Goal: Task Accomplishment & Management: Complete application form

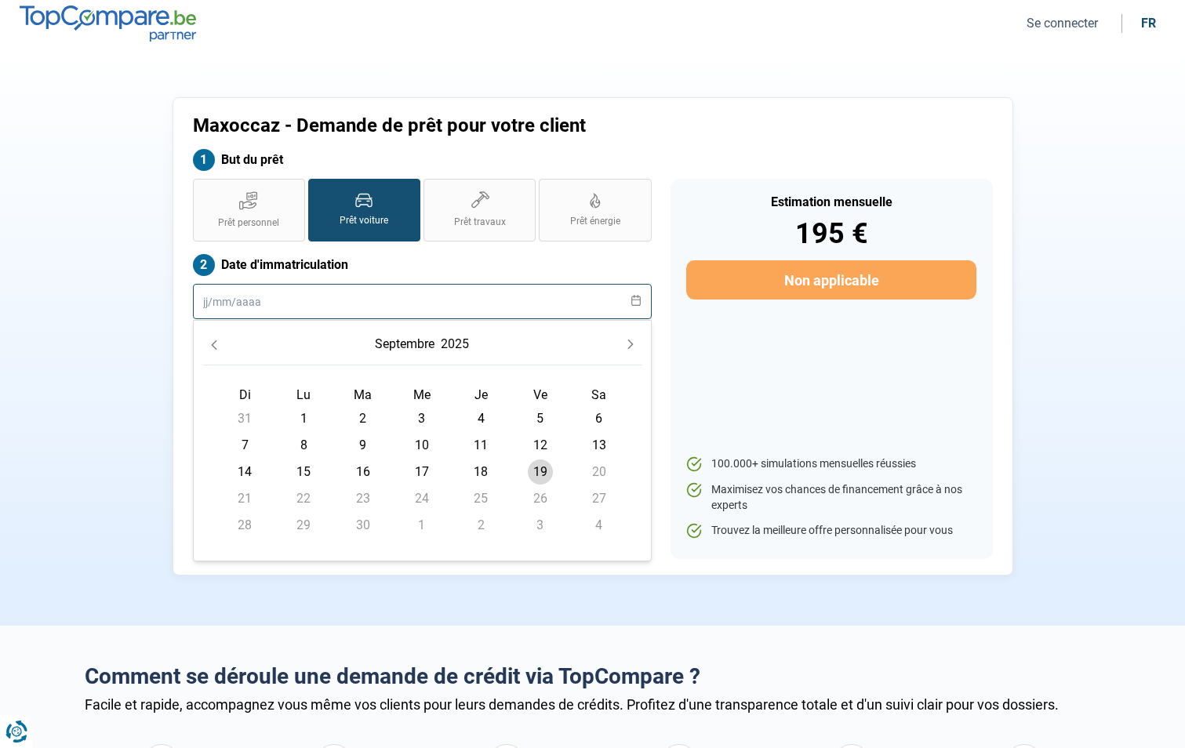
click at [255, 310] on input "text" at bounding box center [422, 301] width 459 height 35
click at [239, 295] on input "12/102021" at bounding box center [422, 301] width 459 height 35
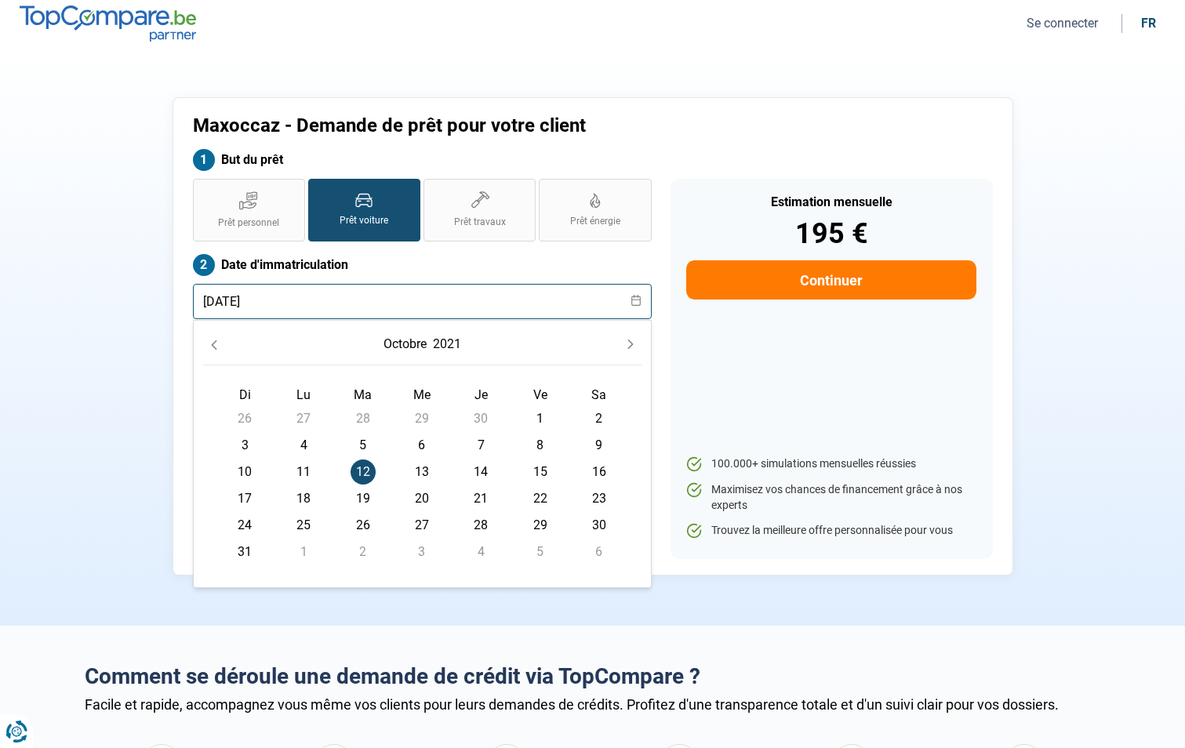
type input "[DATE]"
click at [368, 467] on span "12" at bounding box center [363, 472] width 25 height 25
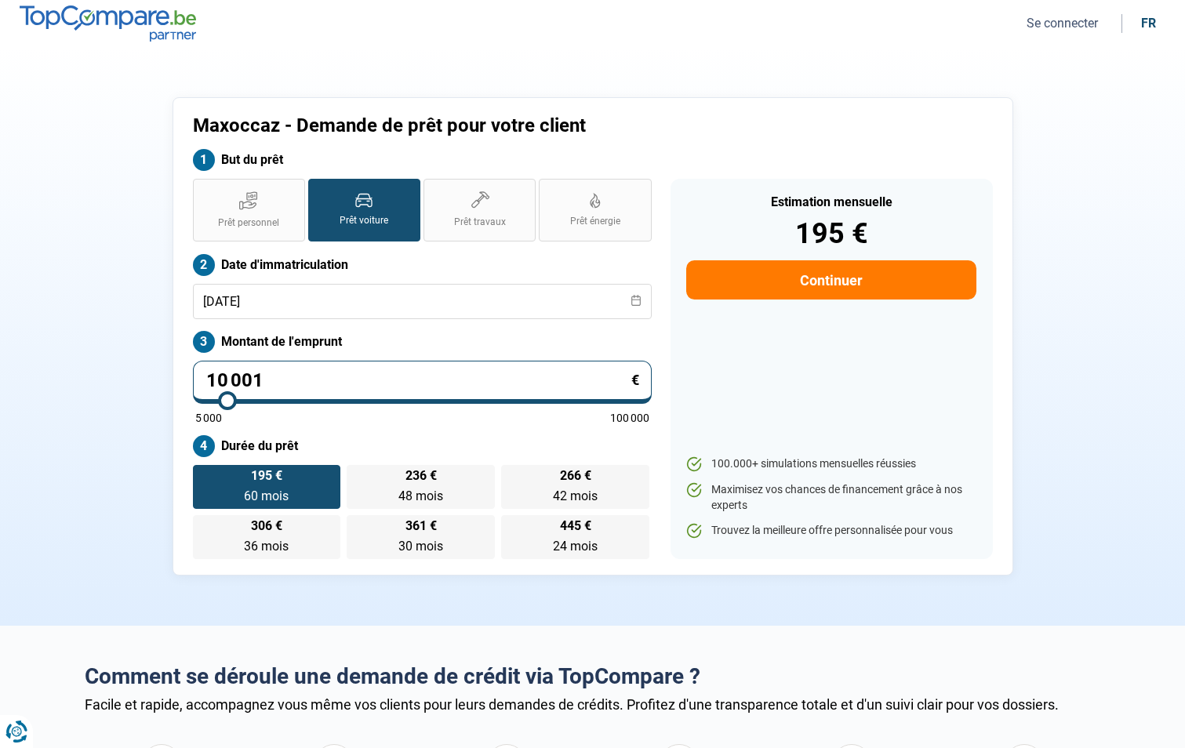
click at [286, 376] on input "10 001" at bounding box center [422, 382] width 459 height 43
type input "1 000"
type input "5000"
type input "100"
type input "5000"
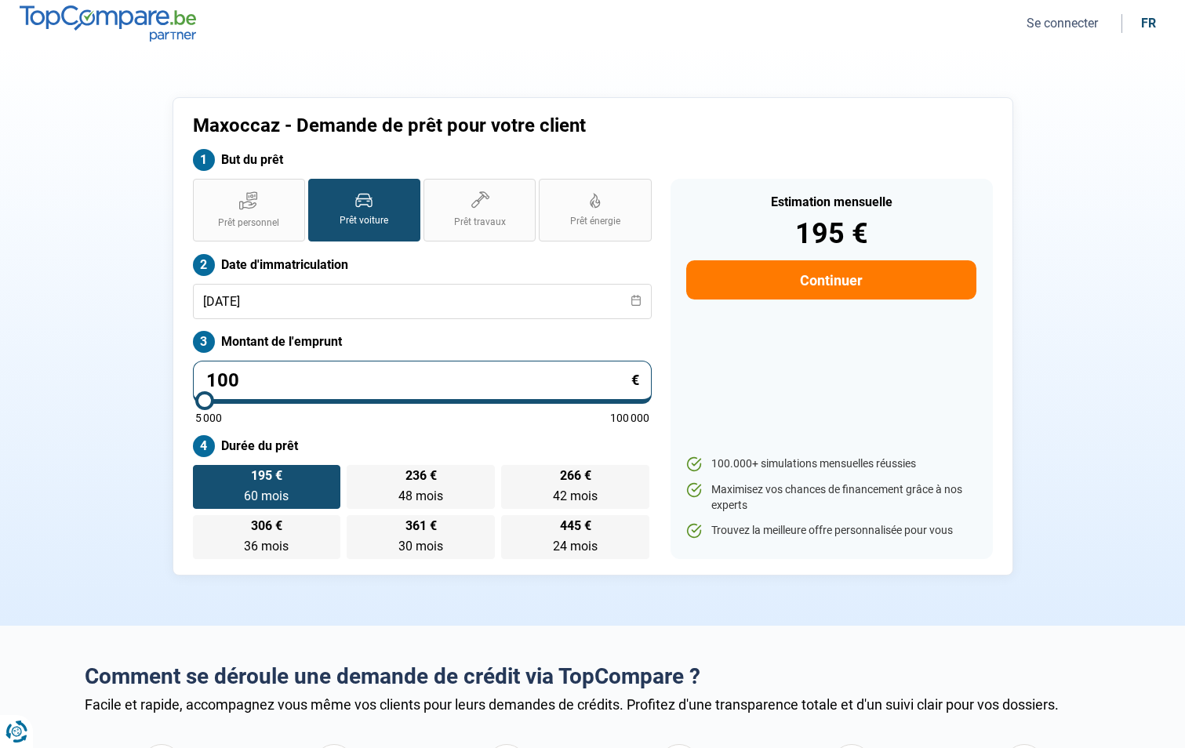
type input "10"
type input "5000"
type input "1"
type input "5000"
type input "0"
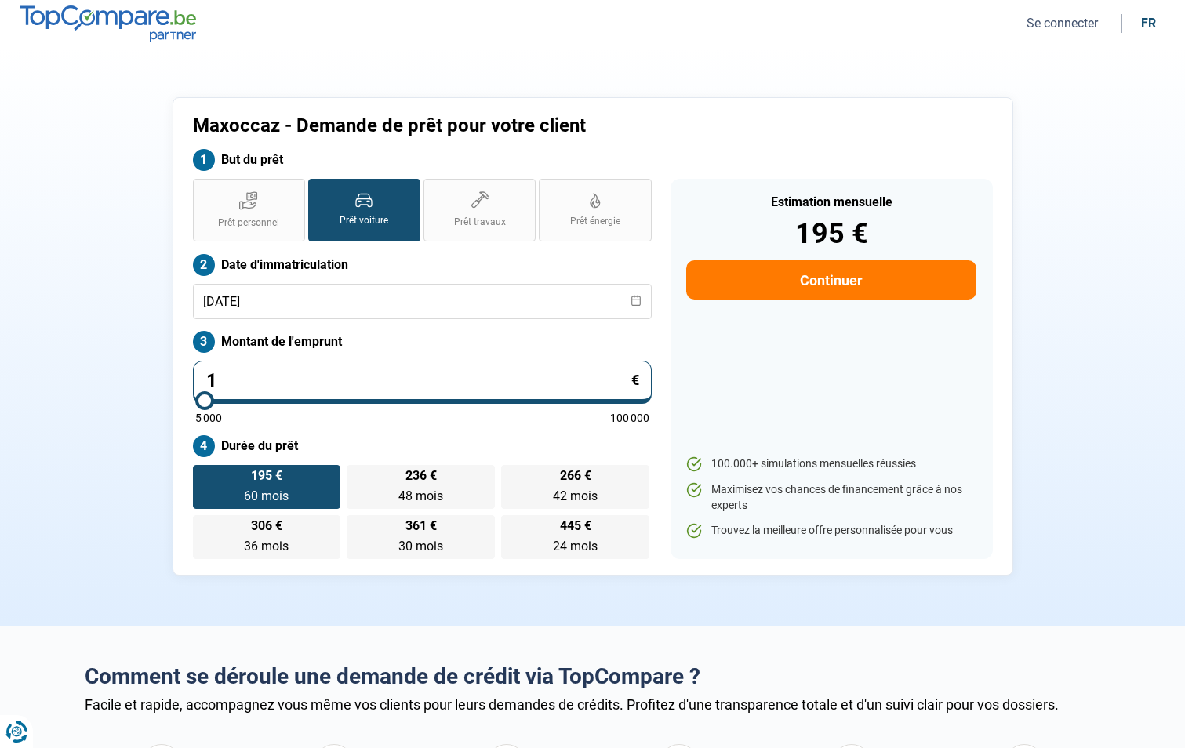
type input "5000"
type input "3"
type input "5000"
type input "30"
type input "5000"
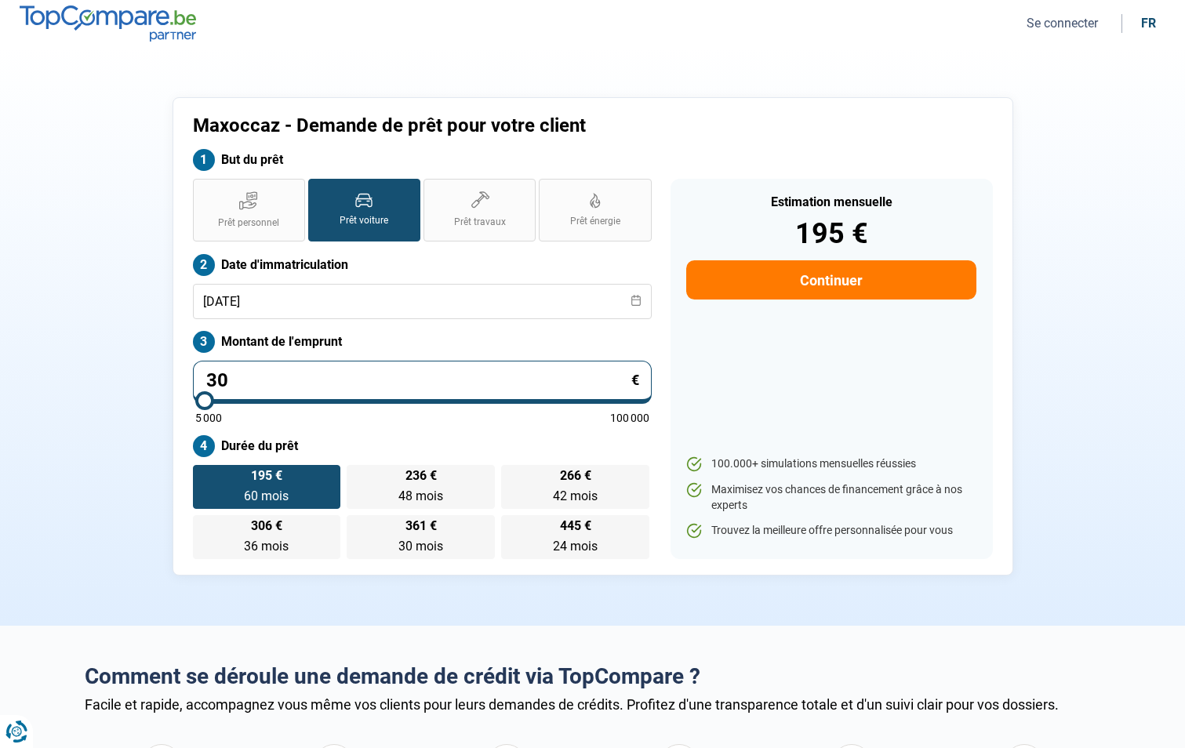
type input "300"
type input "5000"
type input "3 000"
type input "5000"
type input "300"
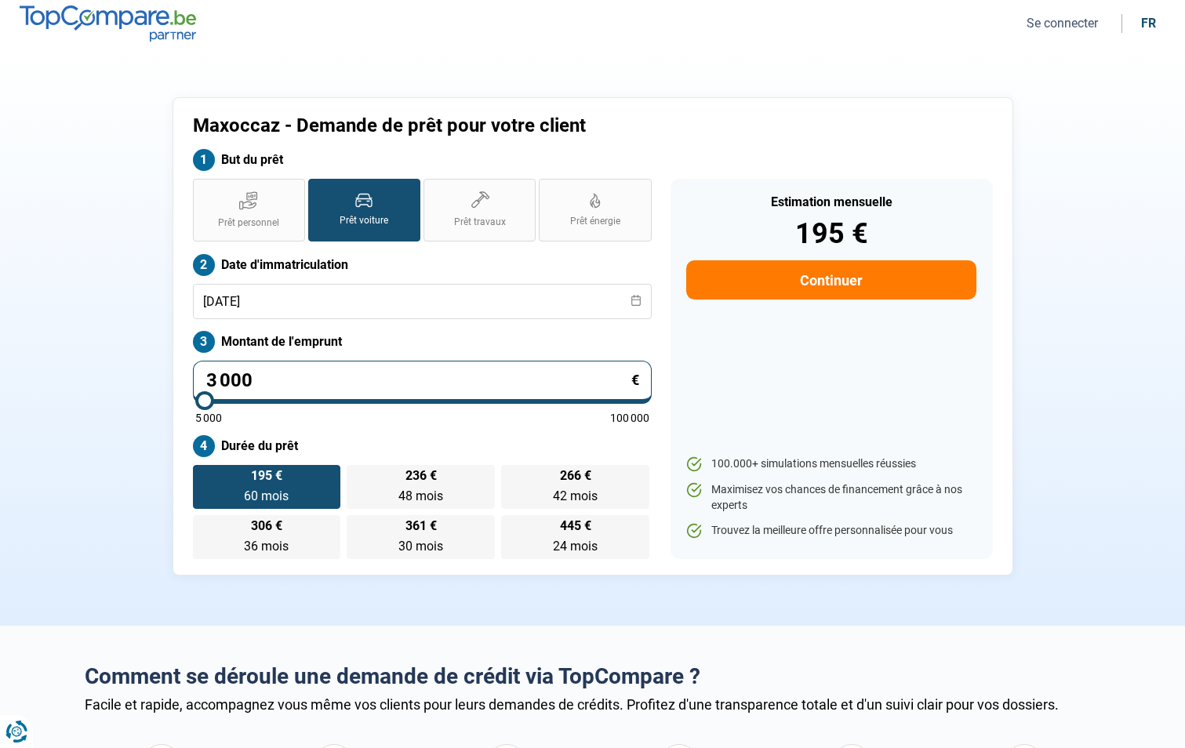
type input "5000"
type input "30"
type input "5000"
type input "3"
type input "5000"
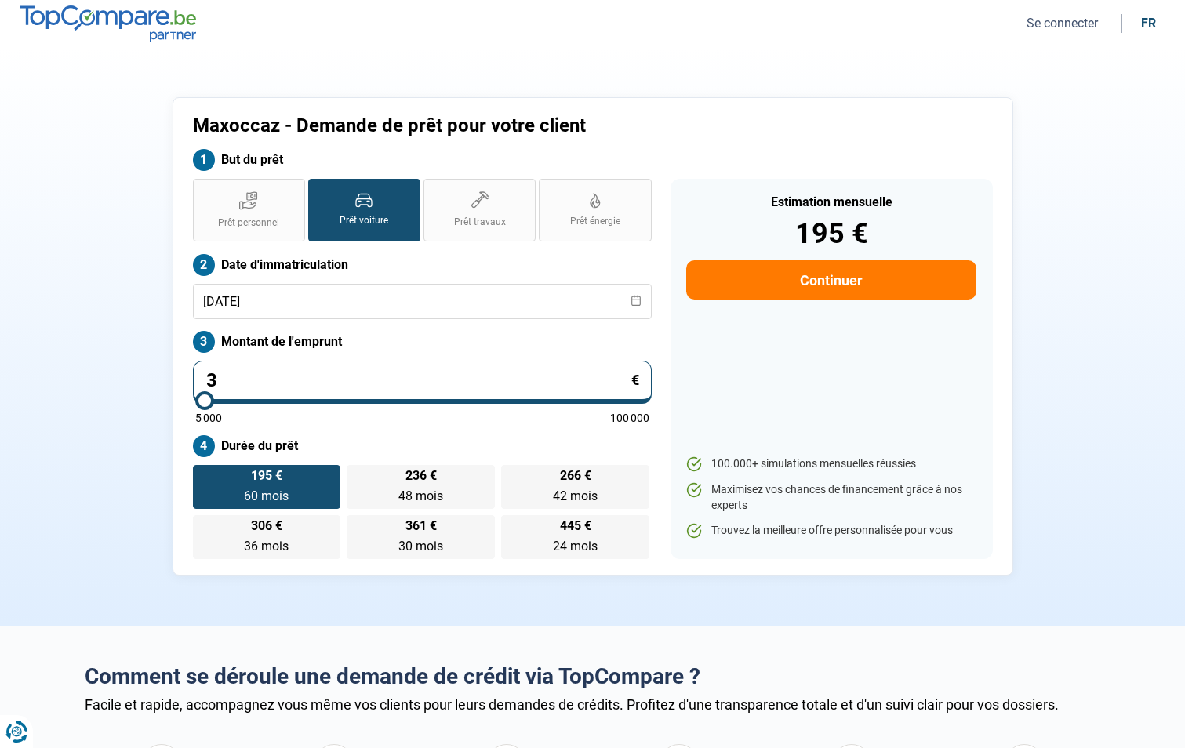
type input "0"
type input "5000"
type input "5"
type input "5000"
type input "50"
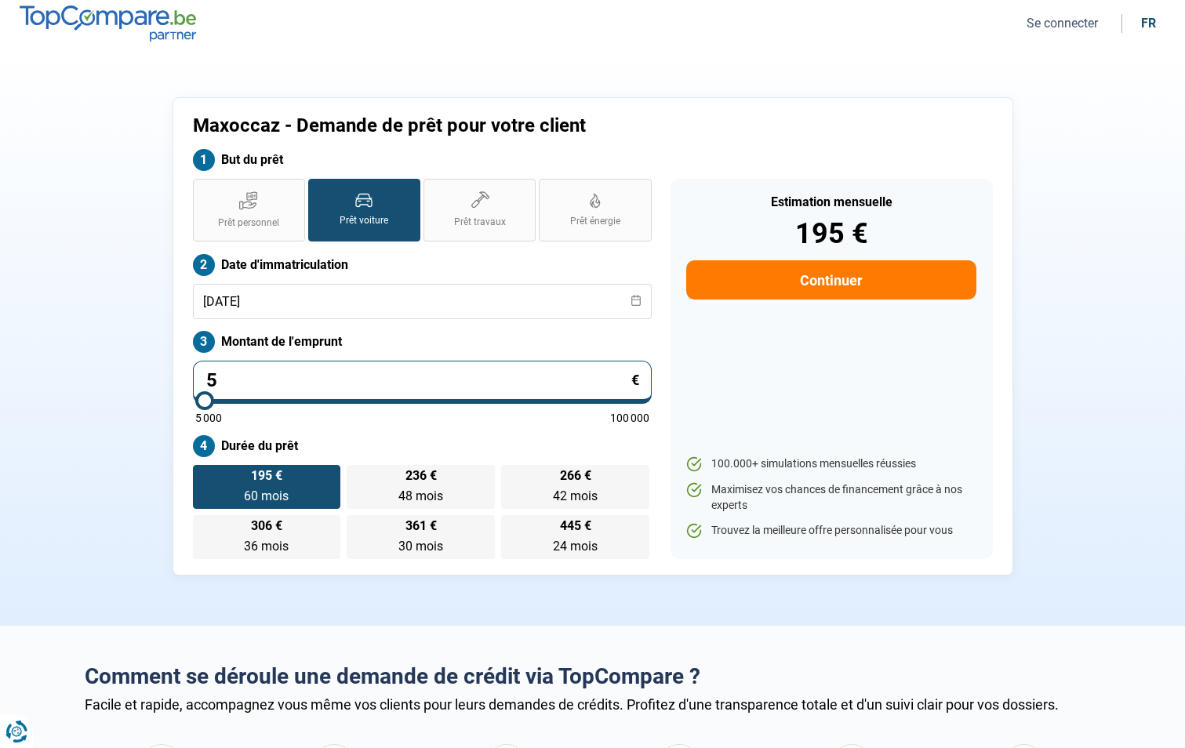
type input "5000"
type input "500"
type input "5000"
click at [274, 372] on input "5 000" at bounding box center [422, 382] width 459 height 43
type input "500"
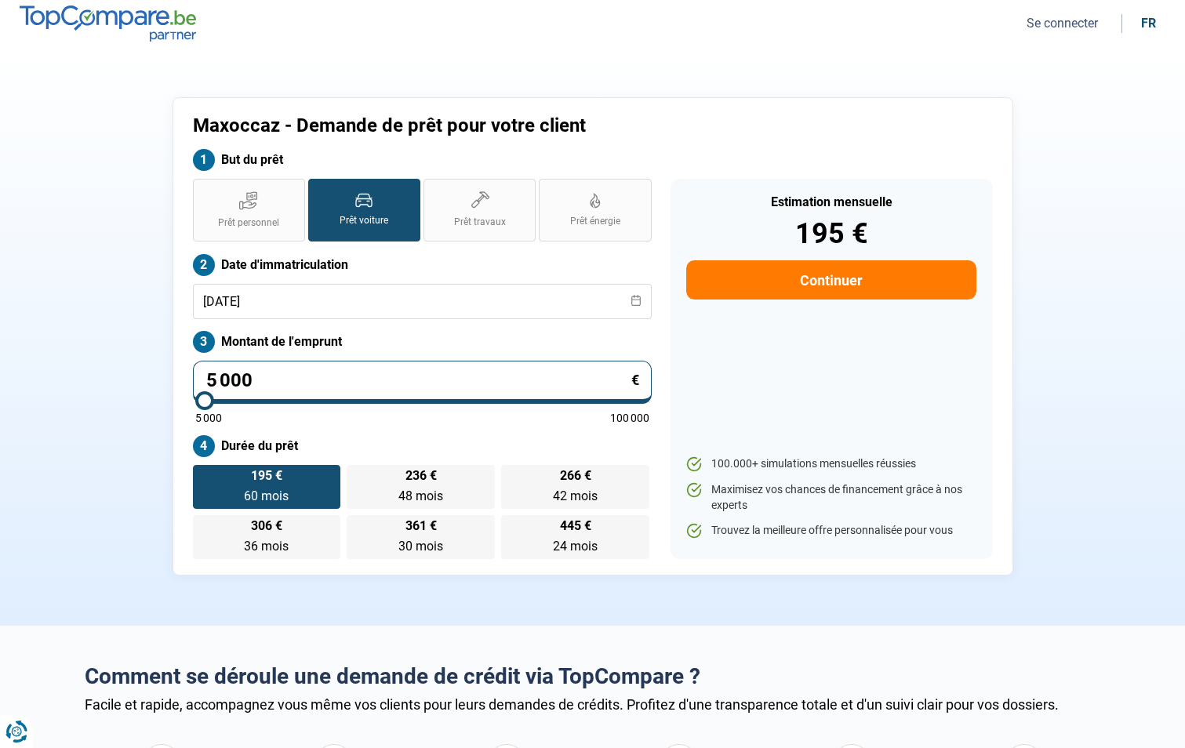
type input "5000"
type input "50"
type input "5000"
type input "5"
type input "5000"
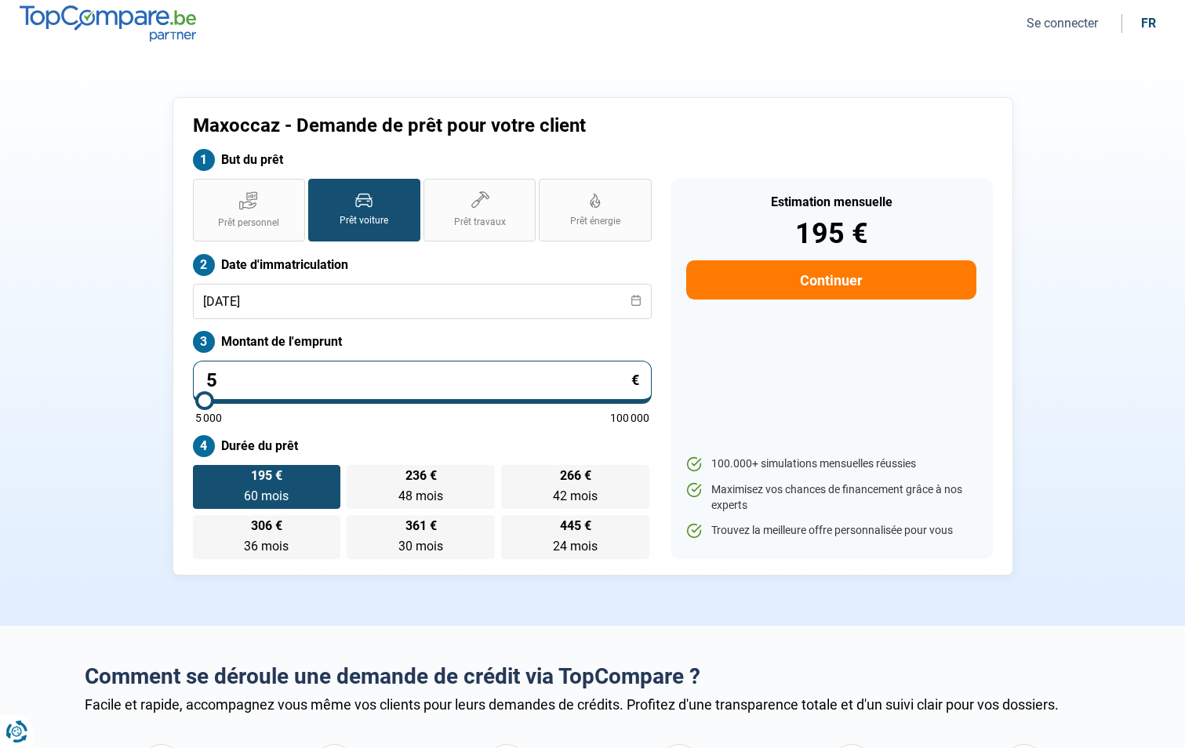
type input "0"
type input "5000"
type input "3"
type input "5000"
type input "30"
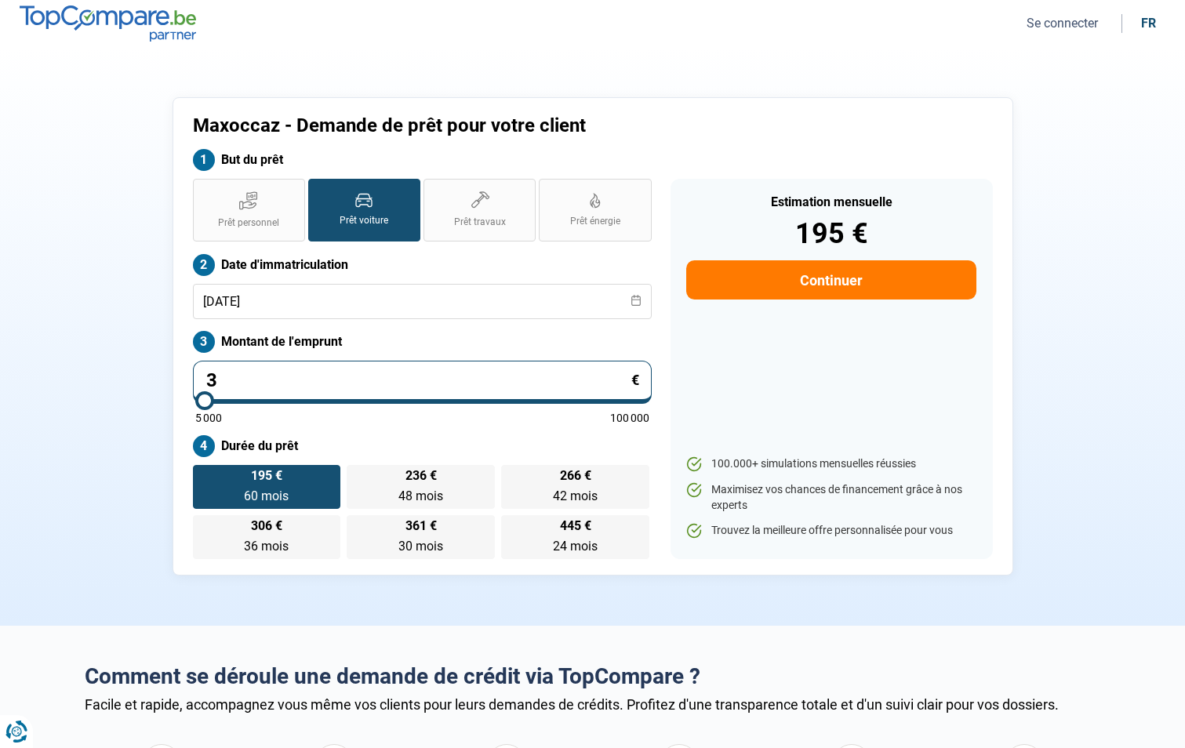
type input "5000"
type input "300"
type input "5000"
type input "30 020"
type input "30000"
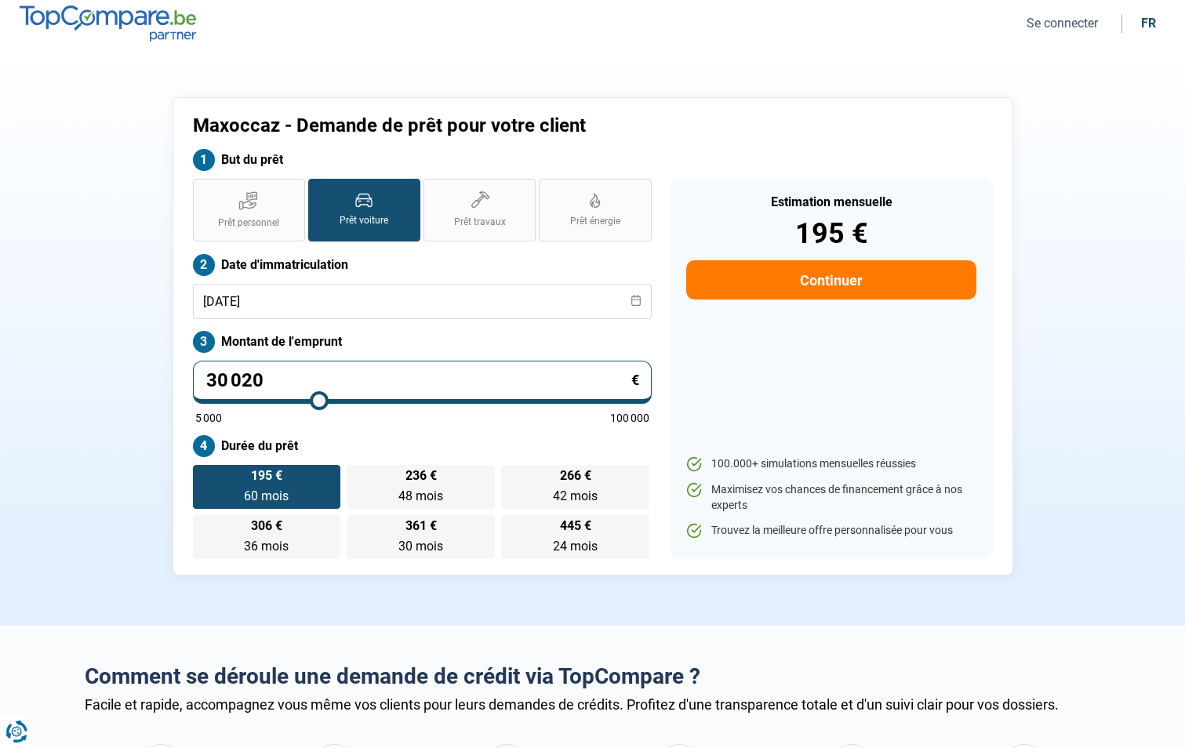
type input "3 002"
type input "5000"
type input "300"
type input "5000"
type input "3 000"
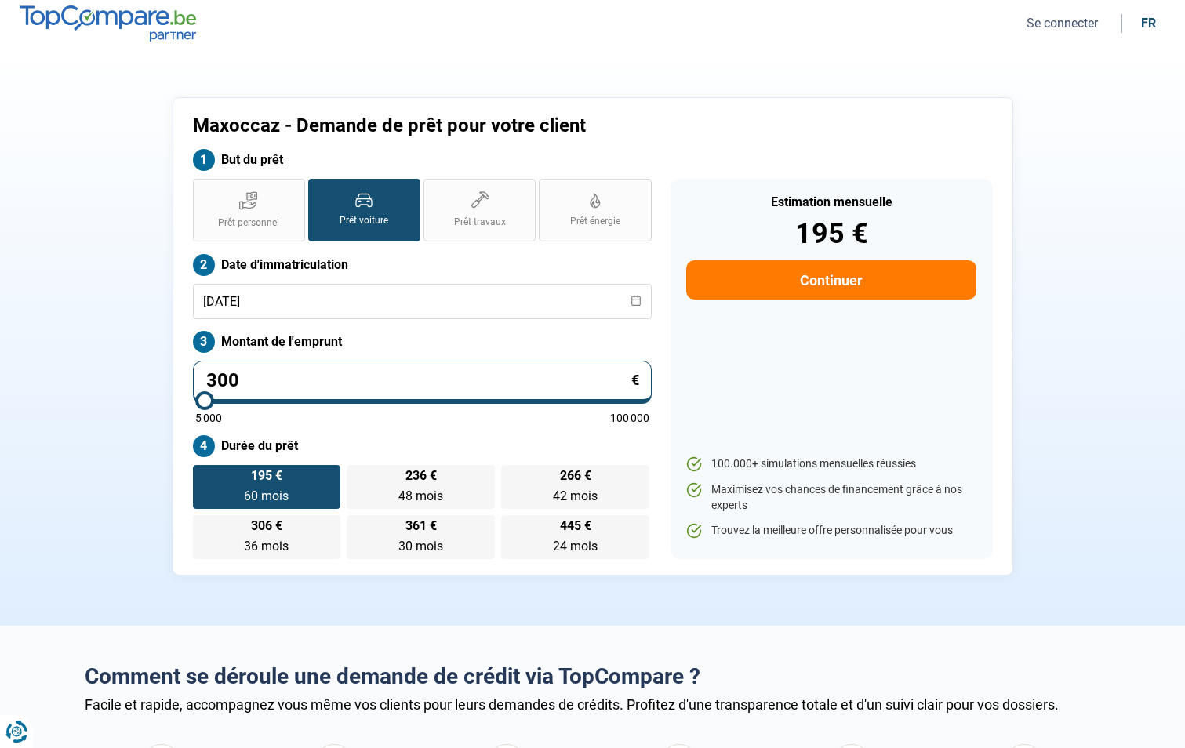
type input "5000"
type input "5 000"
type input "5000"
radio input "true"
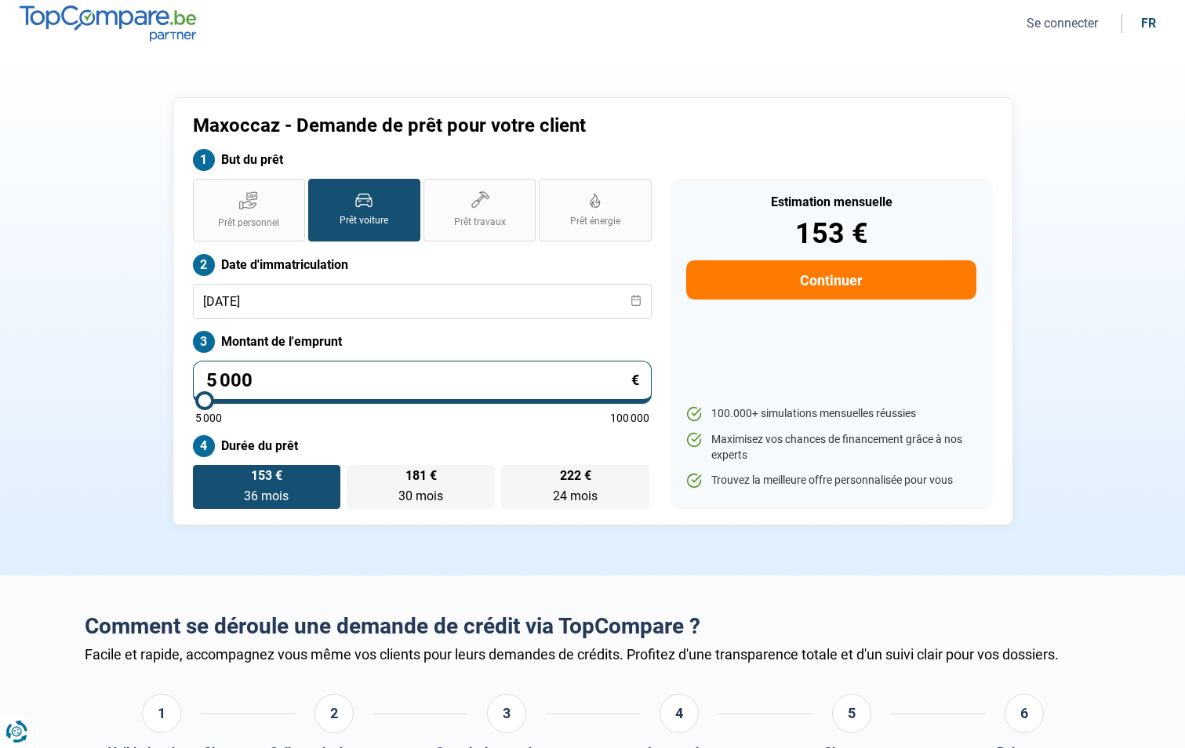
click at [825, 278] on button "Continuer" at bounding box center [830, 279] width 289 height 39
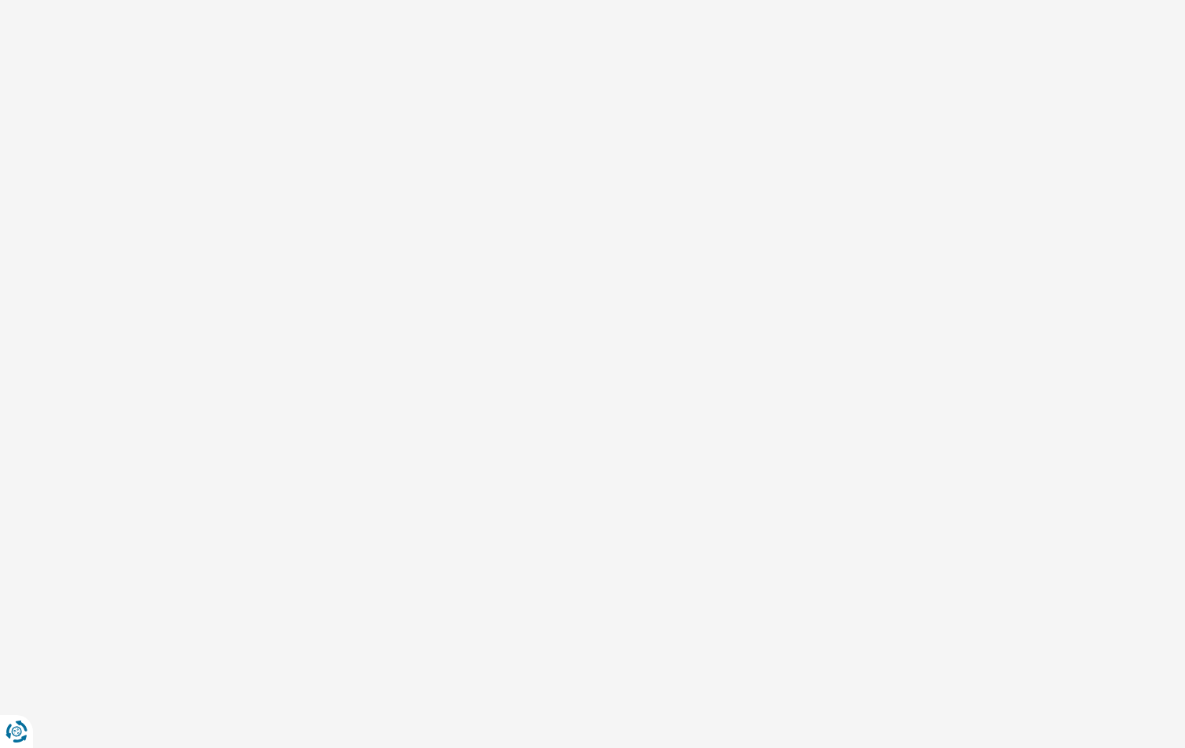
select select "32"
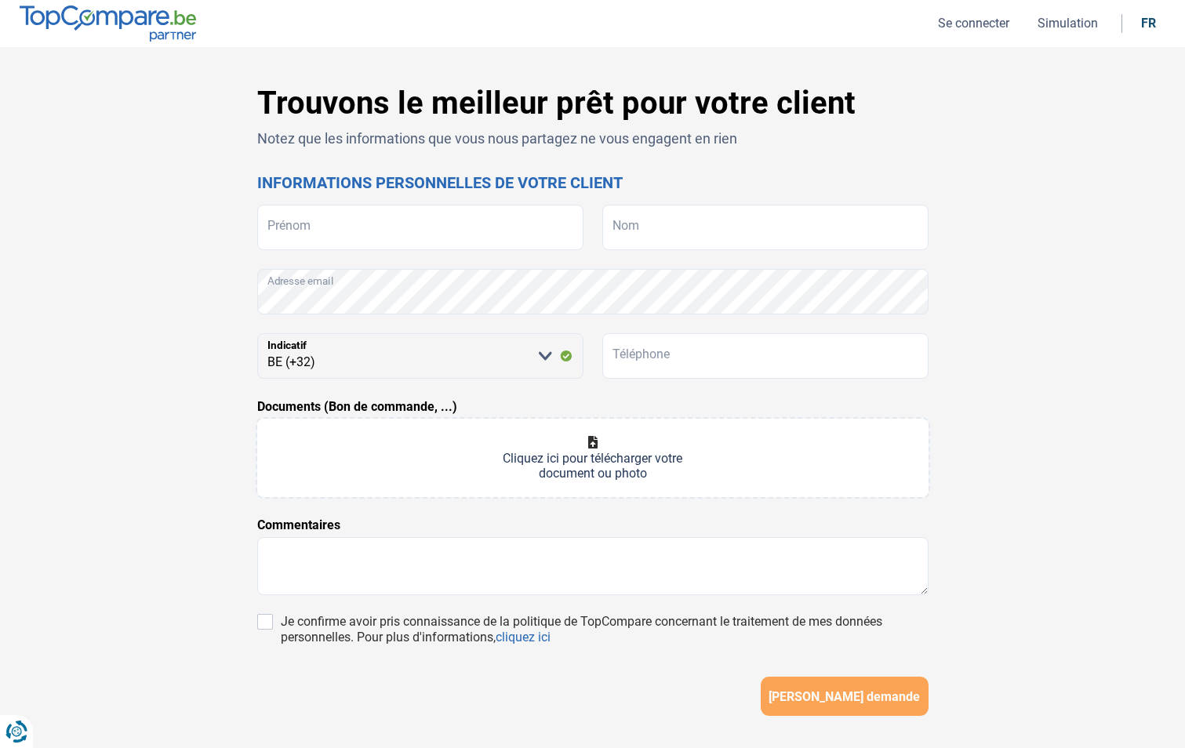
click at [960, 24] on button "Se connecter" at bounding box center [974, 23] width 81 height 16
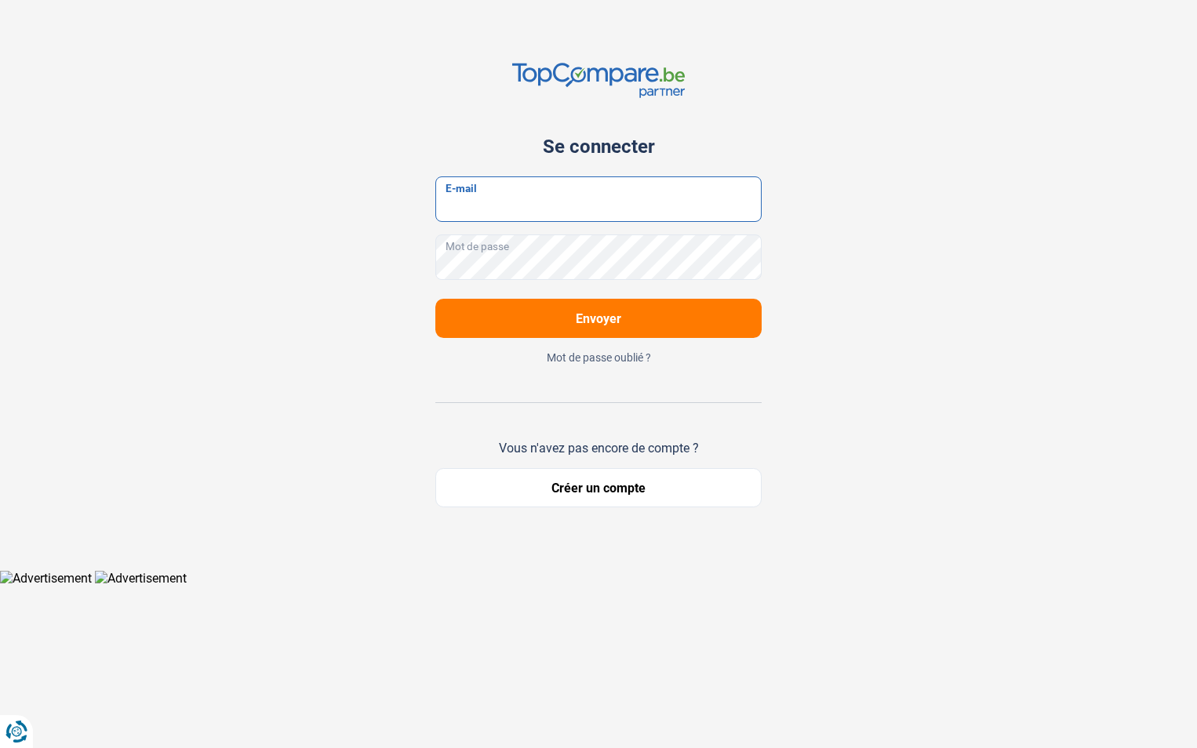
type input "[EMAIL_ADDRESS][DOMAIN_NAME]"
click at [534, 317] on button "Envoyer" at bounding box center [598, 318] width 326 height 39
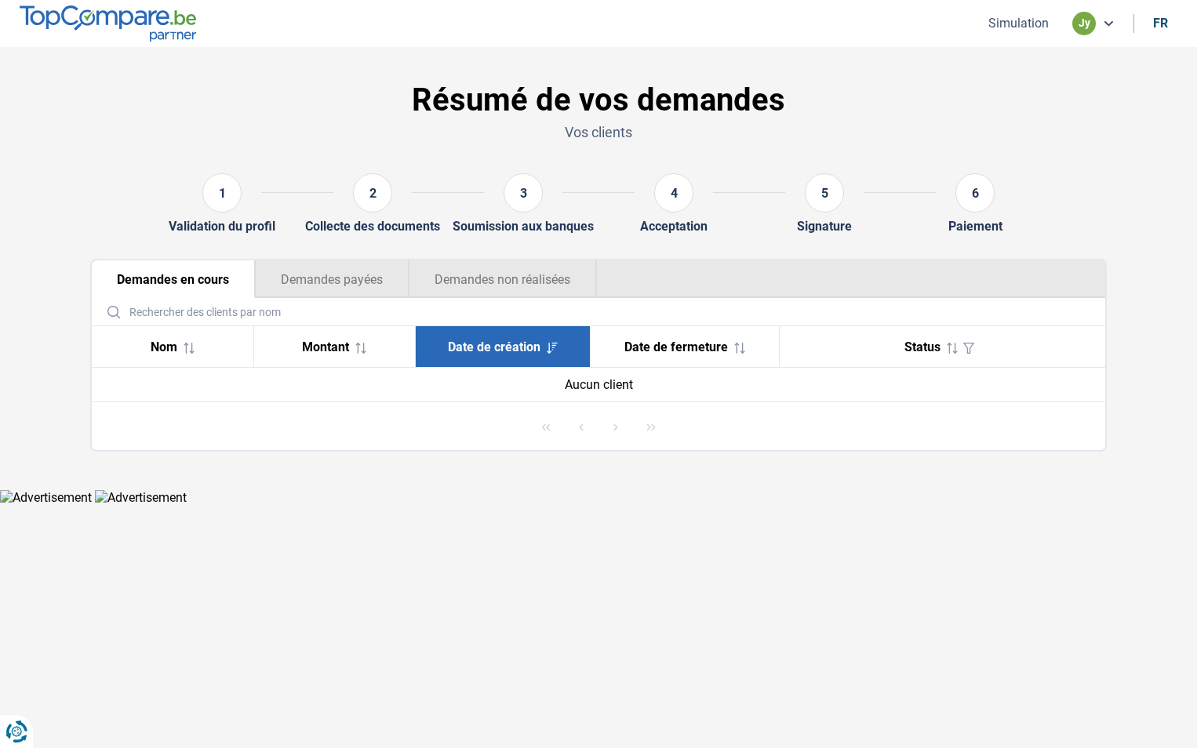
click at [1024, 24] on button "Simulation" at bounding box center [1019, 23] width 70 height 16
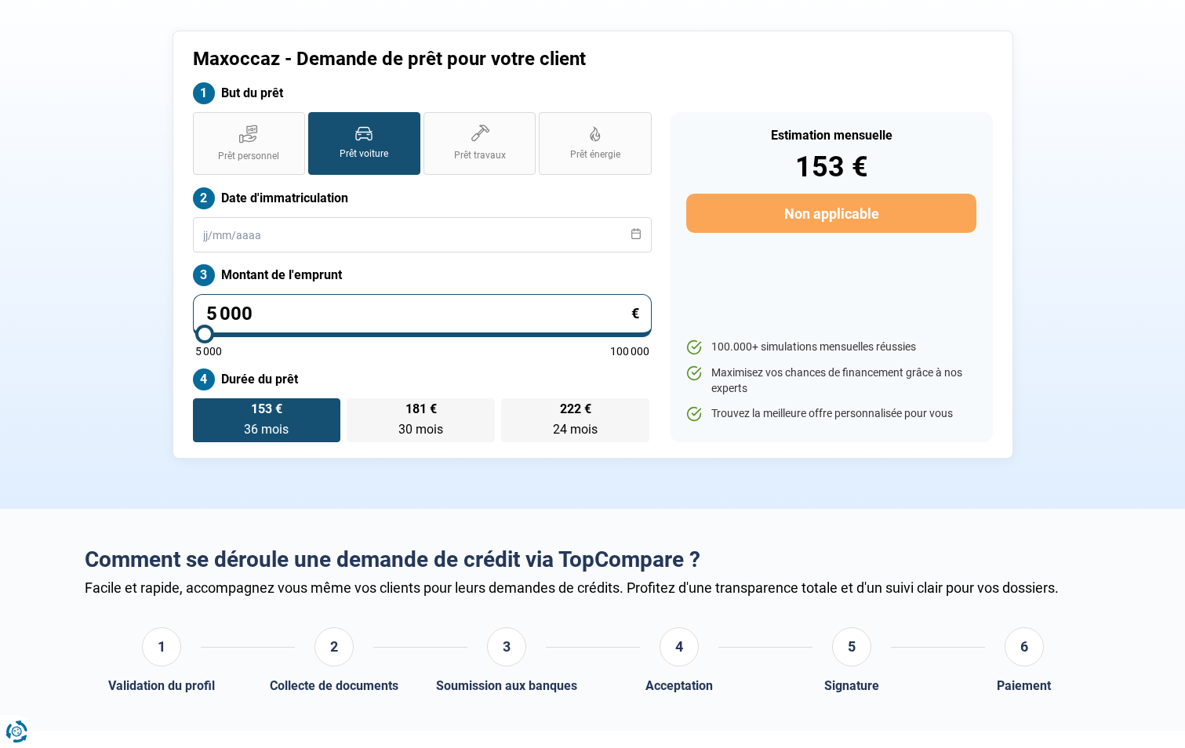
scroll to position [78, 0]
